Goal: Find specific page/section: Find specific page/section

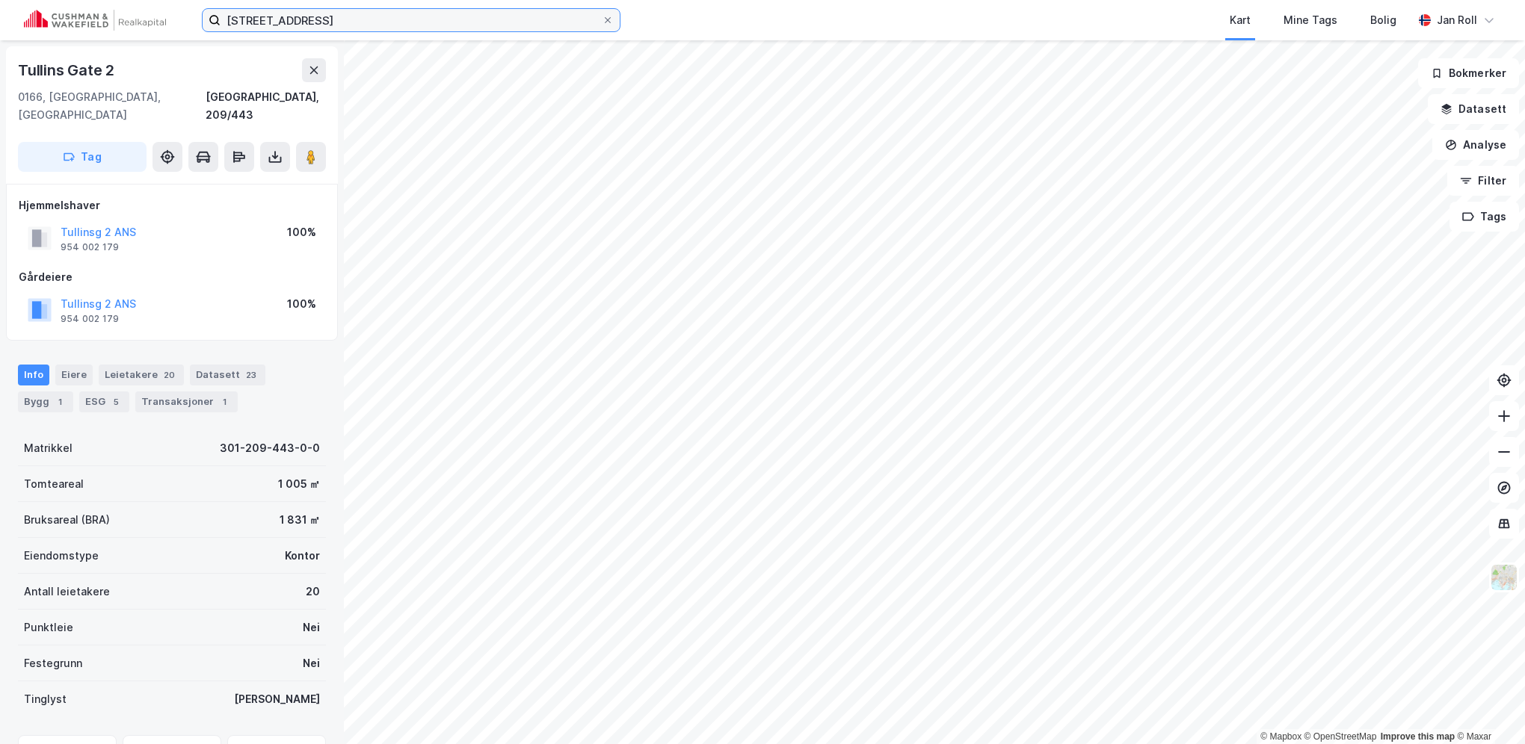
drag, startPoint x: 305, startPoint y: 24, endPoint x: 87, endPoint y: -1, distance: 219.6
click at [87, 0] on html "Tullins gate 2 Kart Mine Tags Bolig [PERSON_NAME] © Mapbox © OpenStreetMap Impr…" at bounding box center [762, 372] width 1525 height 744
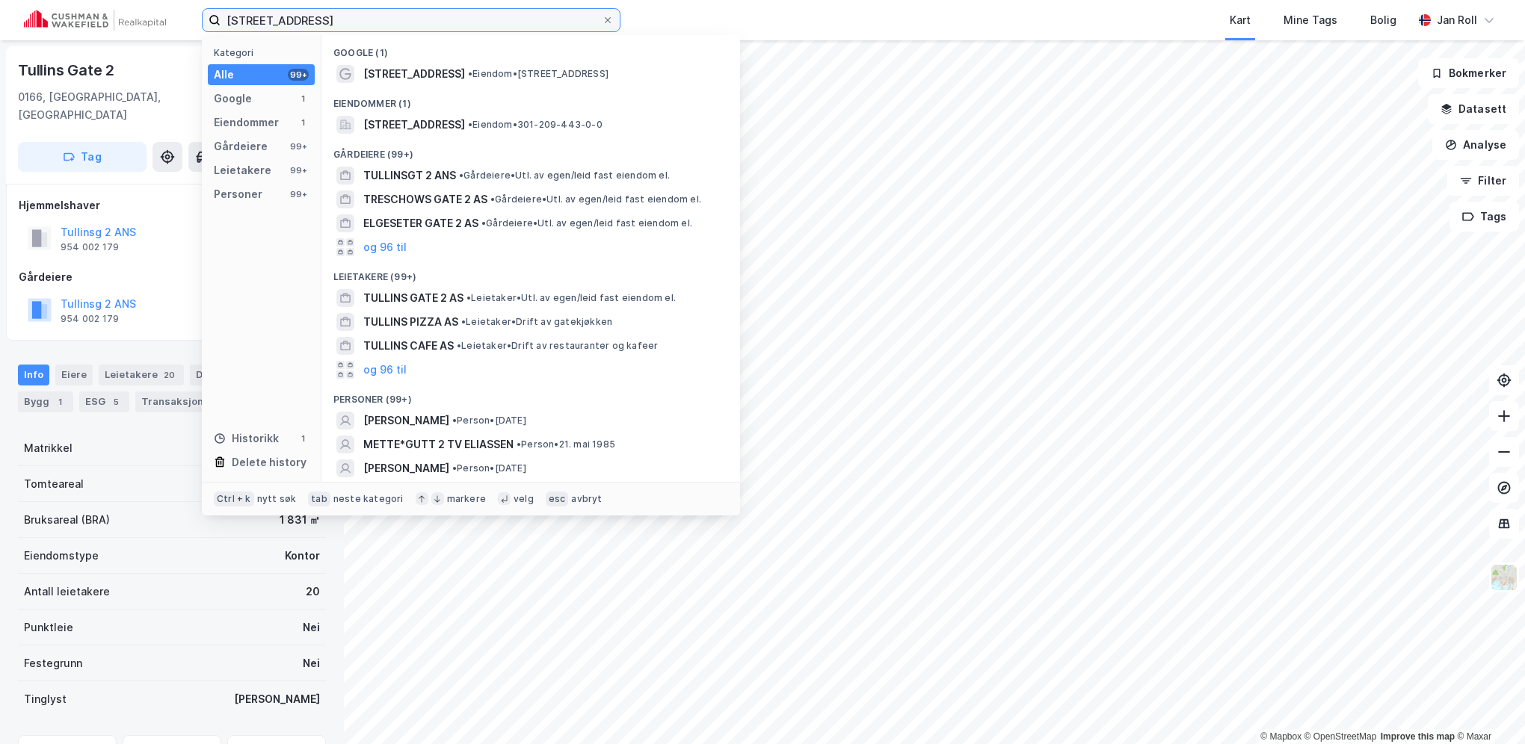
paste input "[STREET_ADDRESS]"
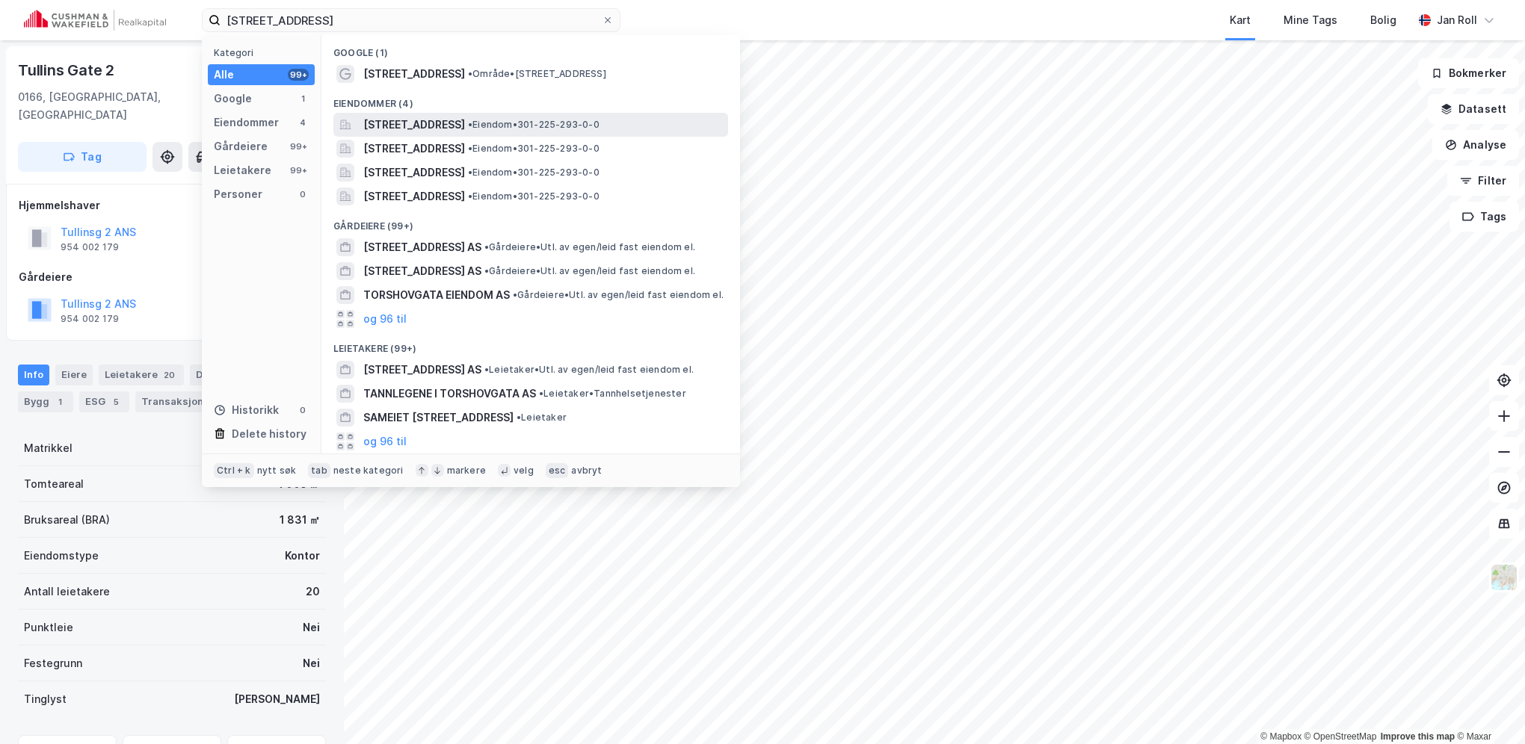
click at [424, 123] on span "[STREET_ADDRESS]" at bounding box center [414, 125] width 102 height 18
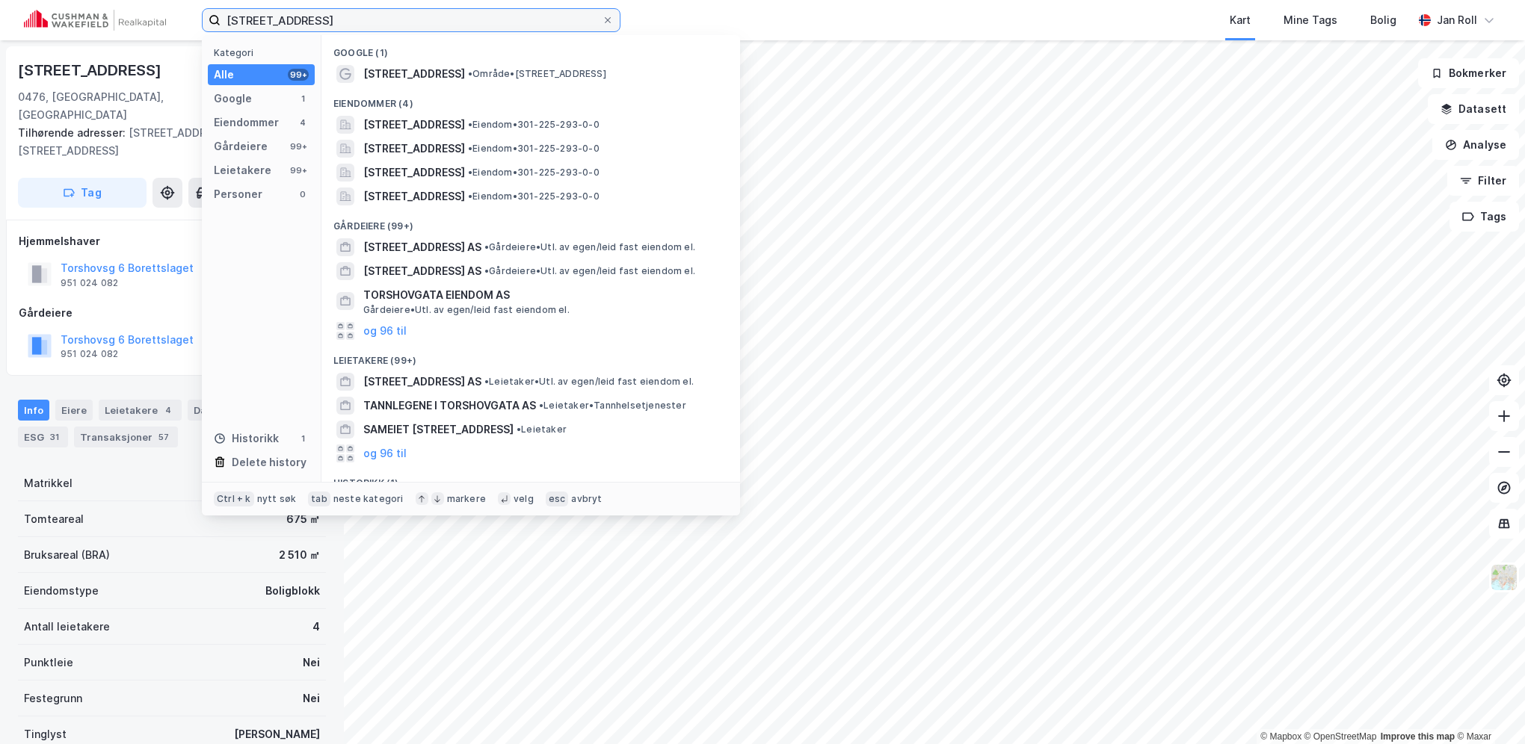
drag, startPoint x: 318, startPoint y: 22, endPoint x: 76, endPoint y: 32, distance: 242.4
click at [77, 33] on div "[STREET_ADDRESS] Kategori Alle 99+ Google 1 Eiendommer 4 Gårdeiere 99+ Leietake…" at bounding box center [762, 20] width 1525 height 40
type input "nydalen"
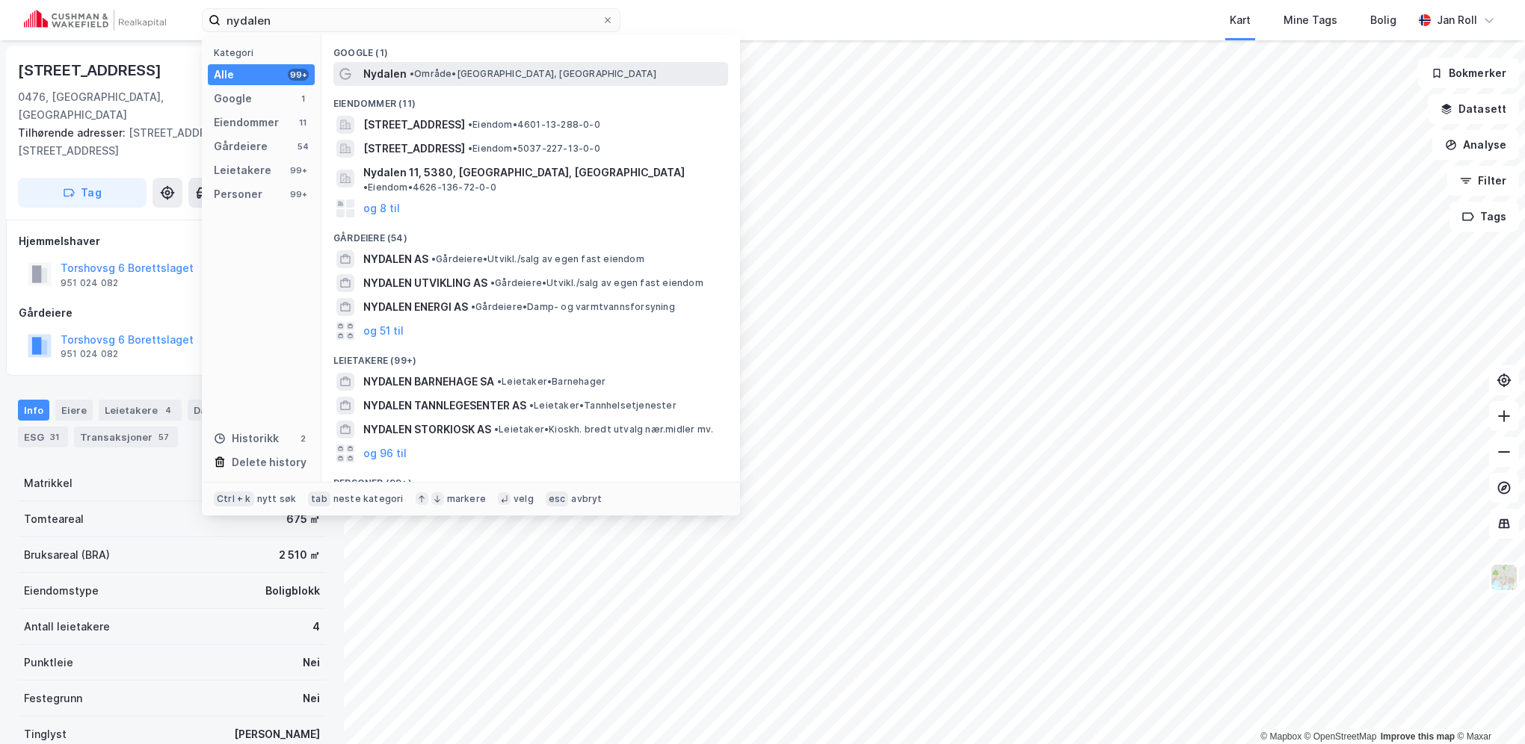
click at [414, 83] on div "Nydalen • Område • [GEOGRAPHIC_DATA], [GEOGRAPHIC_DATA]" at bounding box center [530, 74] width 395 height 24
